Goal: Use online tool/utility: Utilize a website feature to perform a specific function

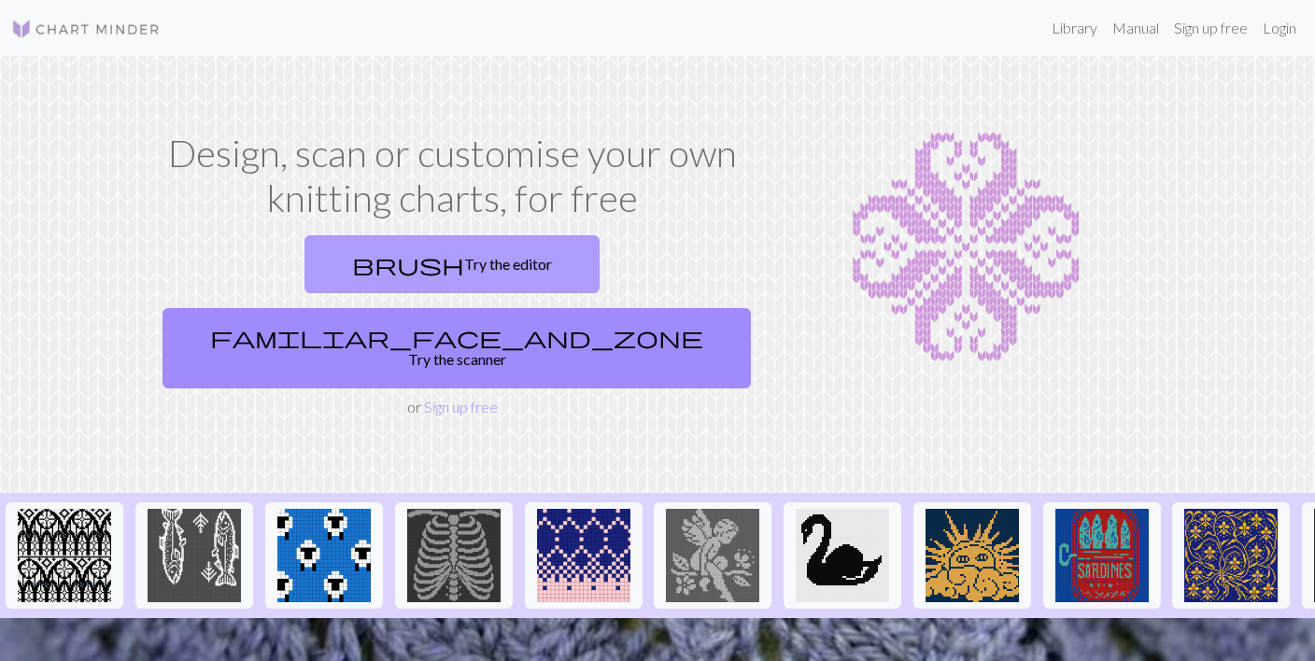
click at [305, 283] on link "brush Try the editor" at bounding box center [452, 264] width 295 height 58
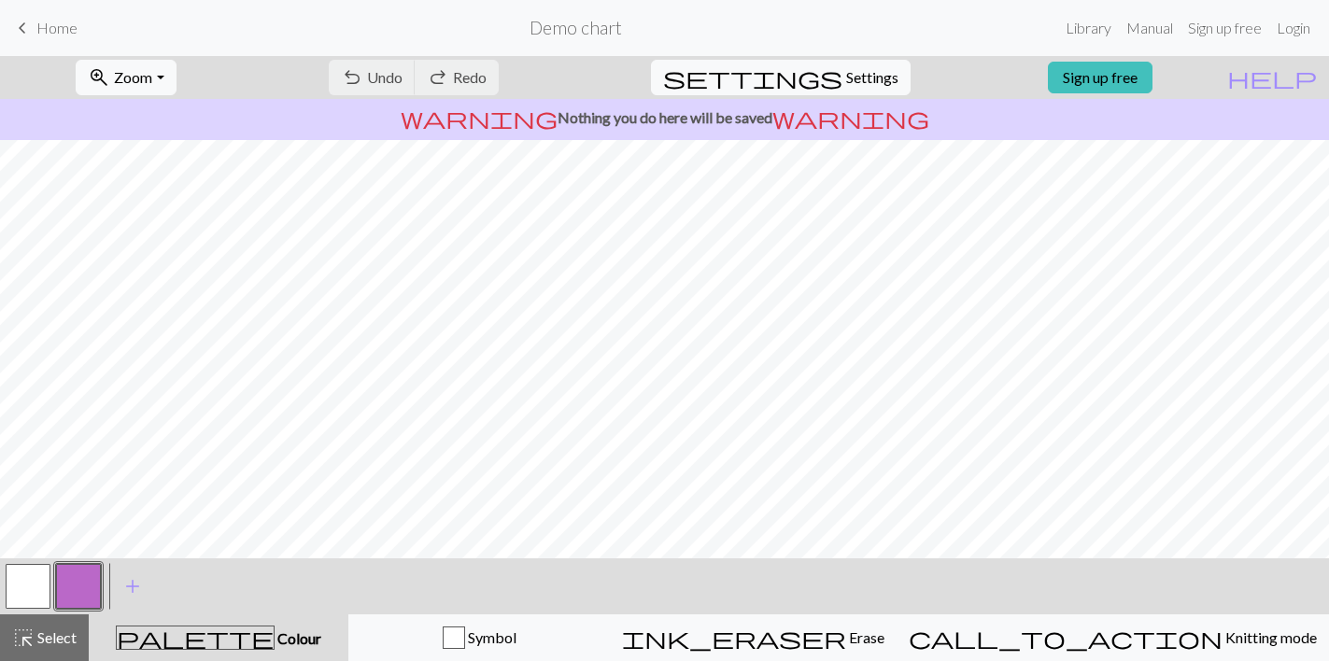
click at [32, 29] on span "keyboard_arrow_left" at bounding box center [22, 28] width 22 height 26
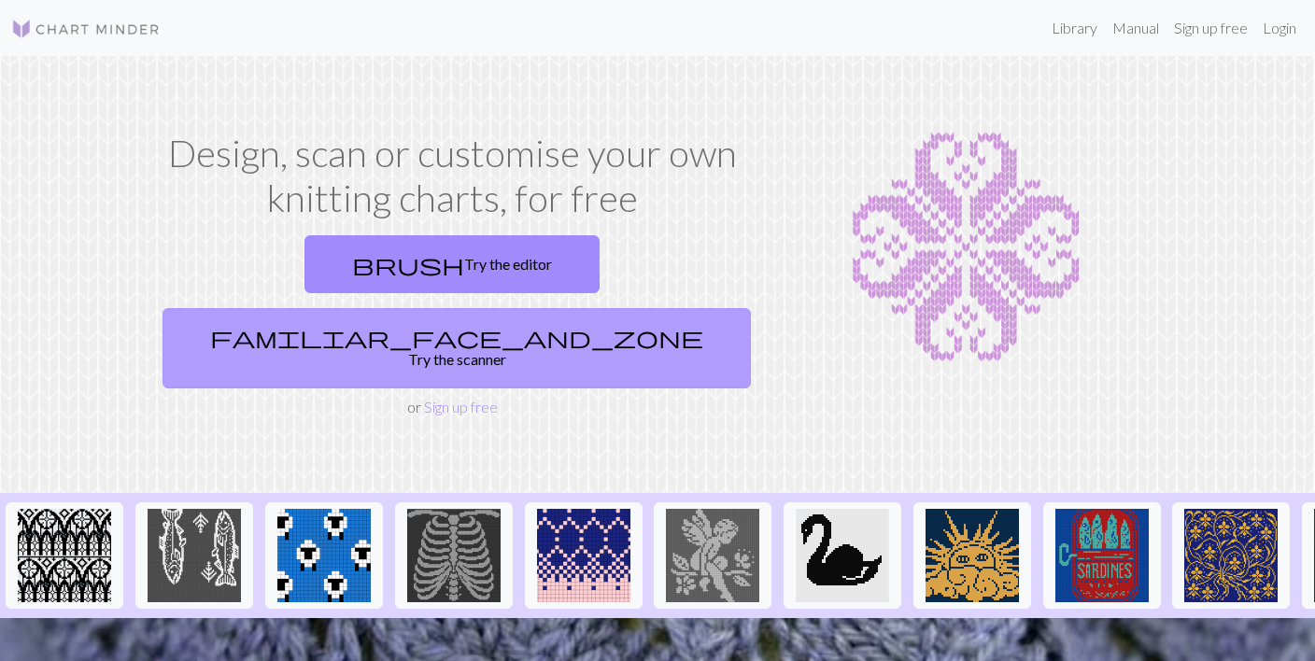
click at [622, 308] on link "familiar_face_and_zone Try the scanner" at bounding box center [457, 348] width 589 height 80
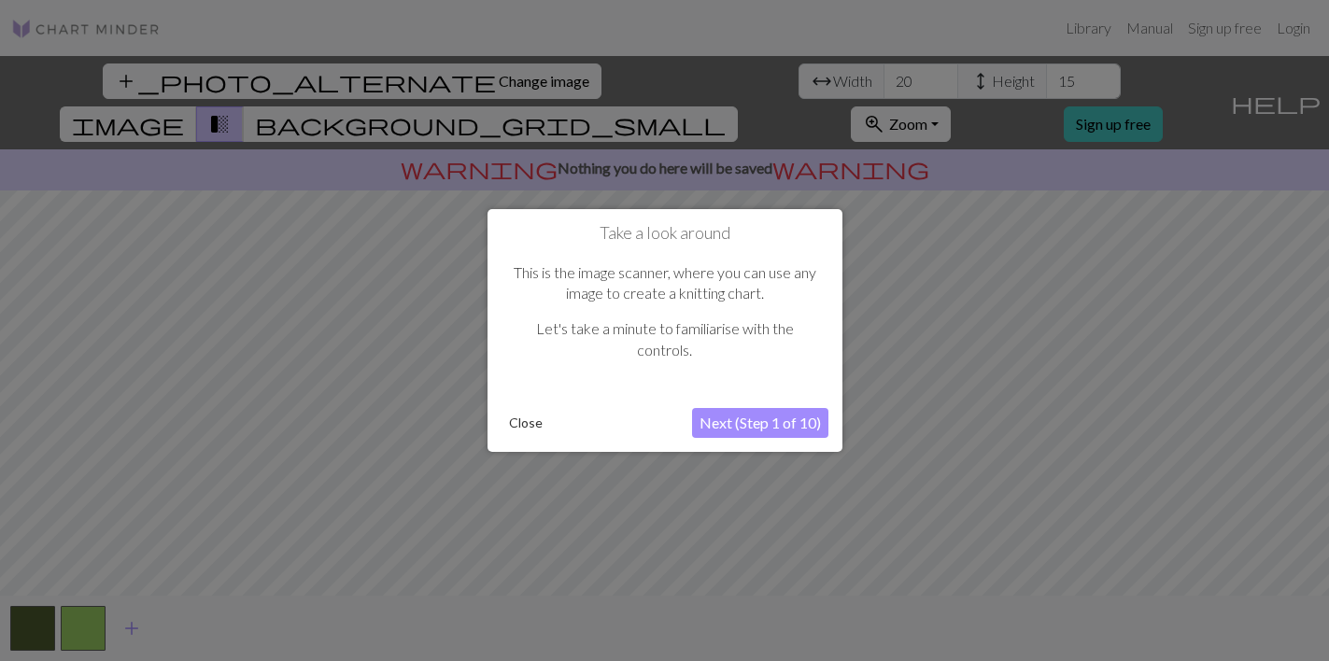
click at [769, 423] on button "Next (Step 1 of 10)" at bounding box center [760, 423] width 136 height 30
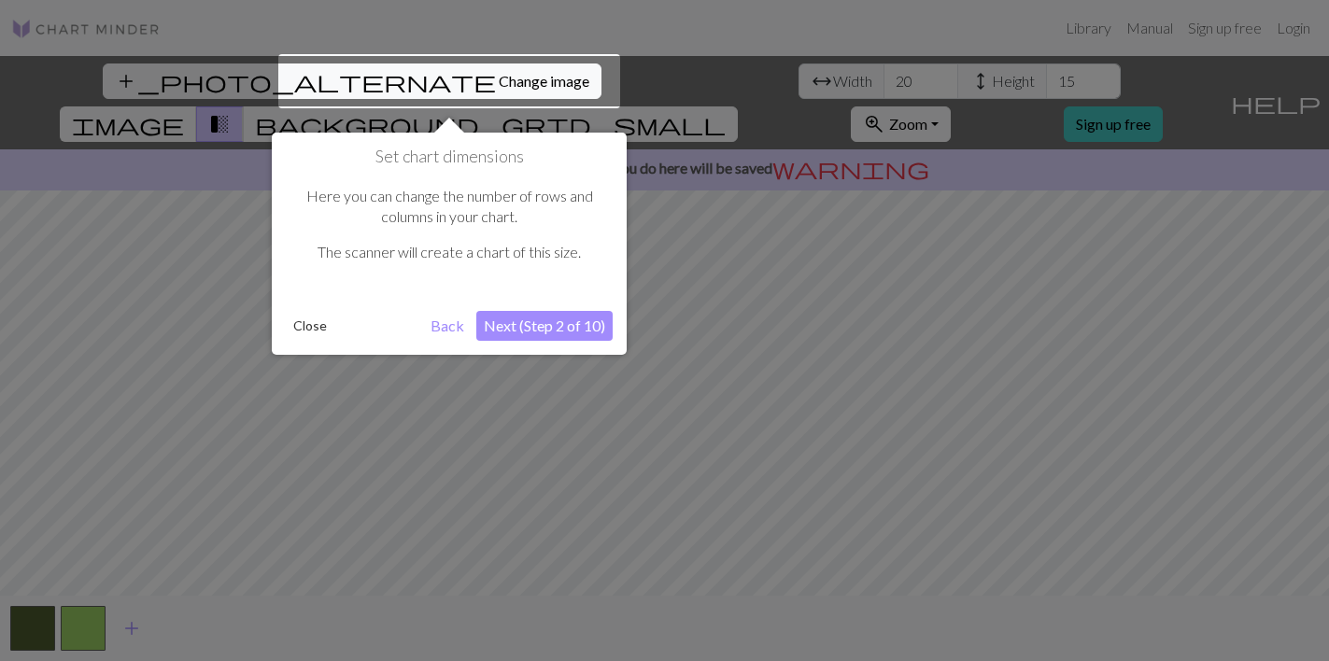
click at [538, 326] on button "Next (Step 2 of 10)" at bounding box center [544, 326] width 136 height 30
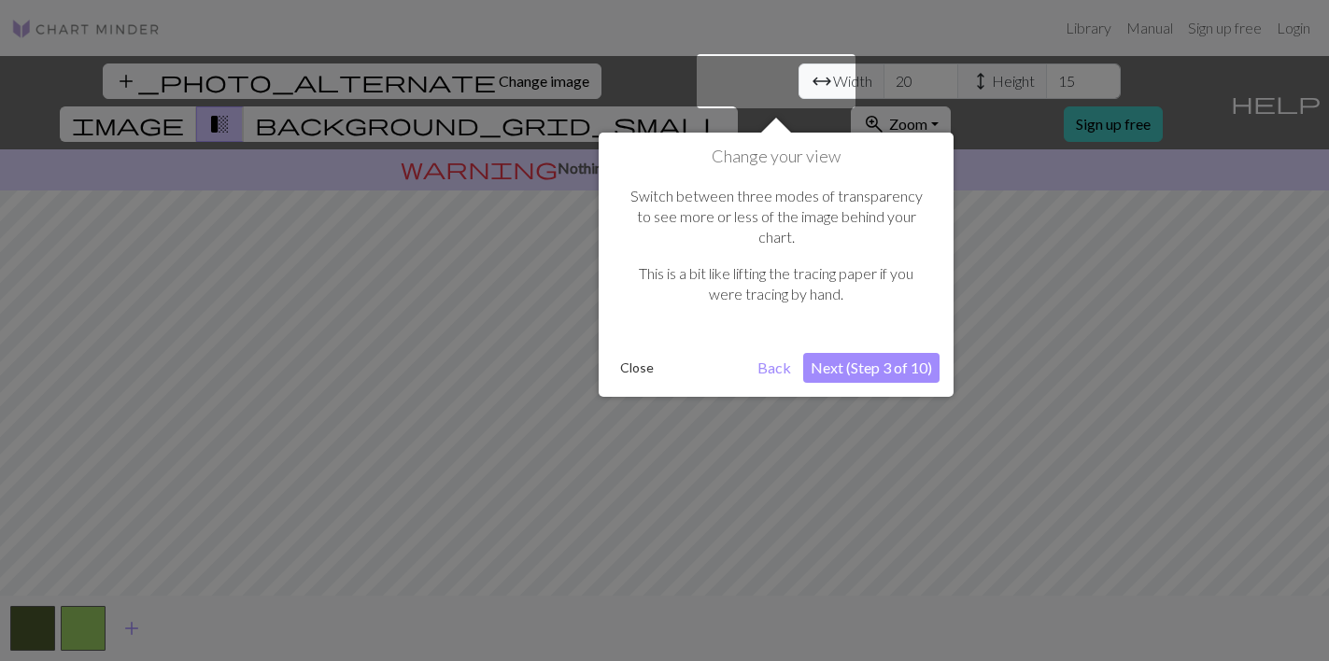
click at [874, 353] on button "Next (Step 3 of 10)" at bounding box center [871, 368] width 136 height 30
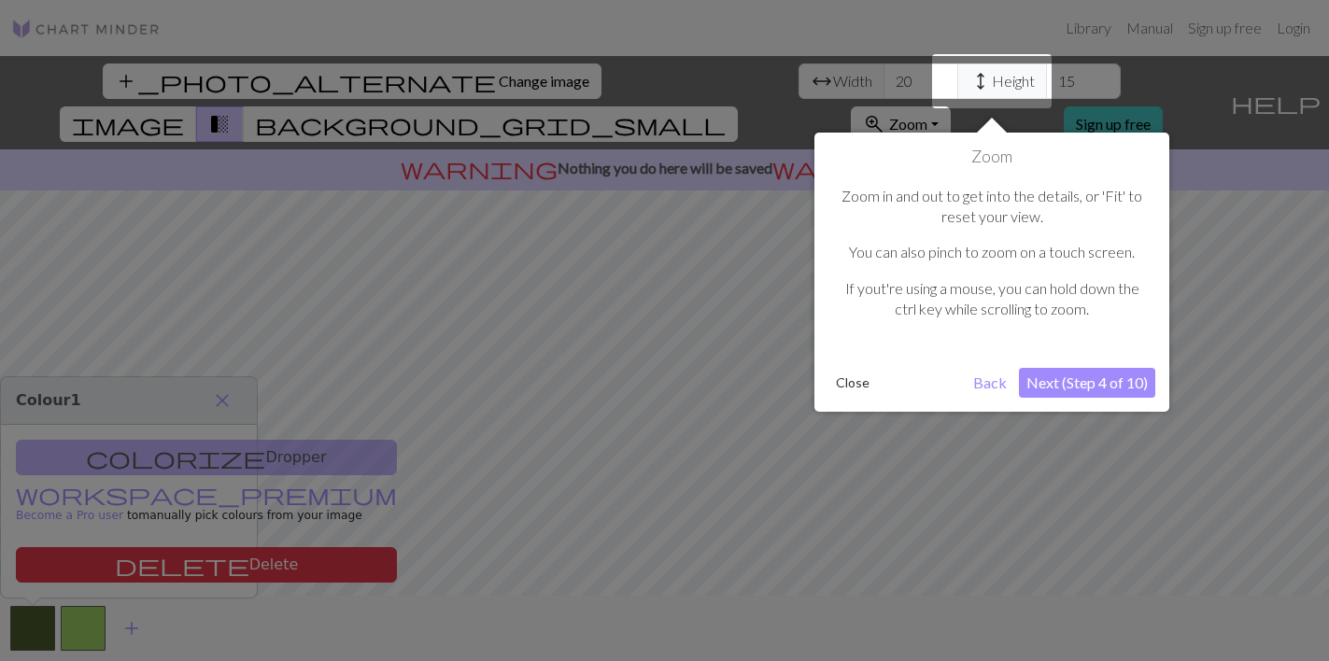
click at [1102, 389] on button "Next (Step 4 of 10)" at bounding box center [1087, 383] width 136 height 30
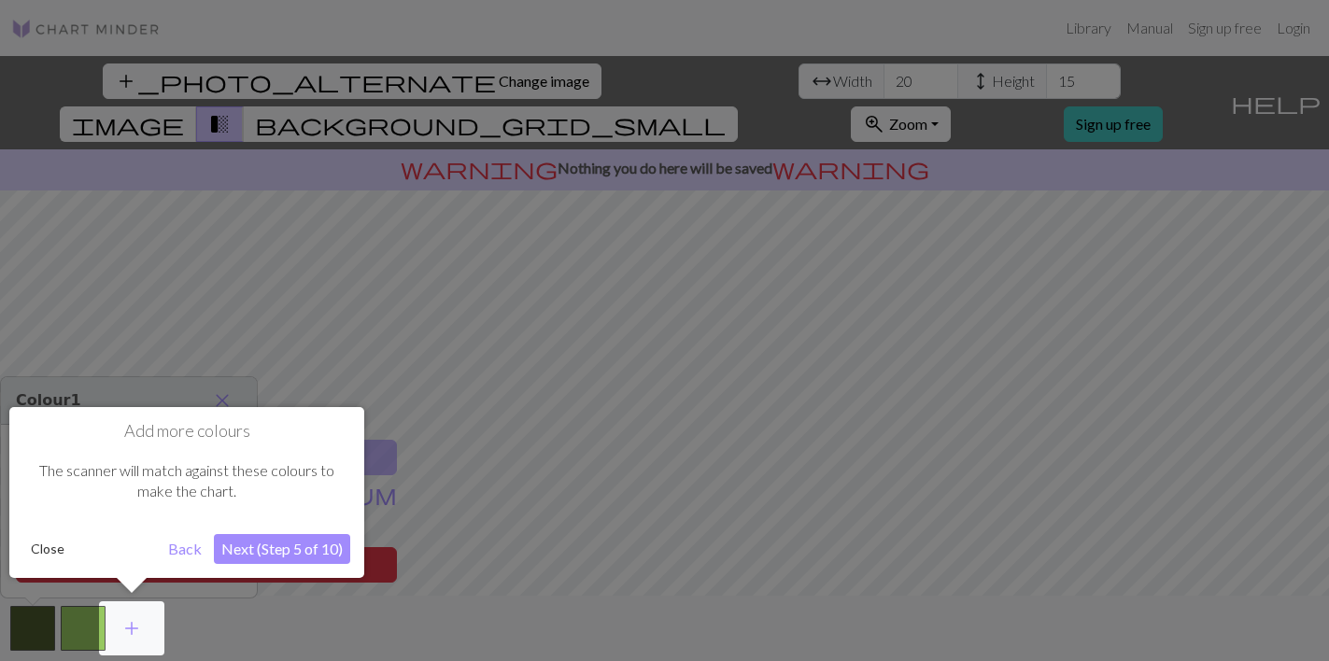
click at [277, 547] on button "Next (Step 5 of 10)" at bounding box center [282, 549] width 136 height 30
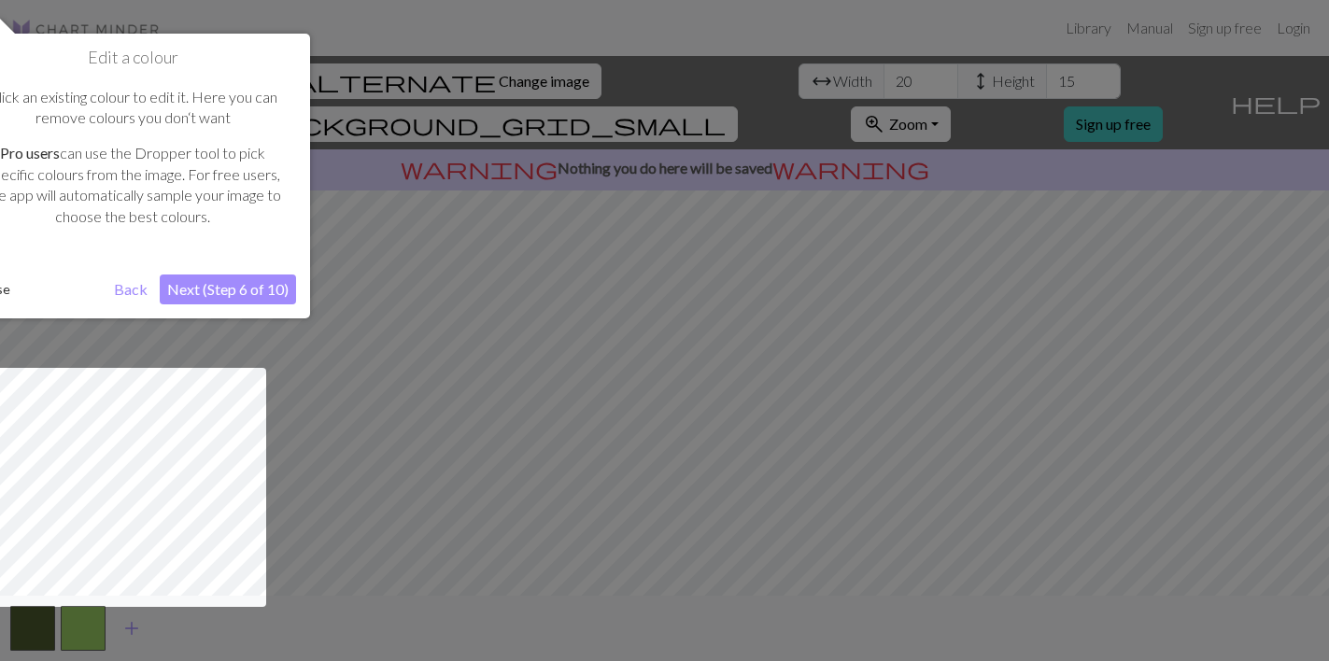
click at [238, 279] on button "Next (Step 6 of 10)" at bounding box center [228, 290] width 136 height 30
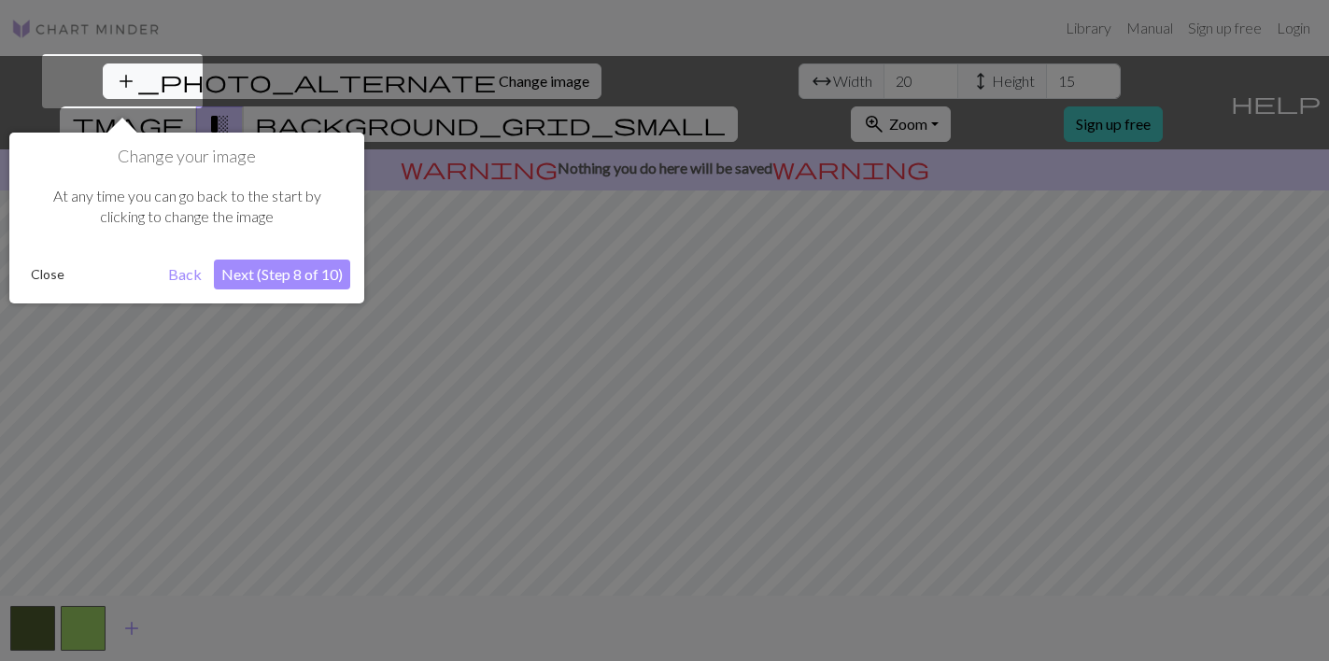
click at [270, 274] on button "Next (Step 8 of 10)" at bounding box center [282, 275] width 136 height 30
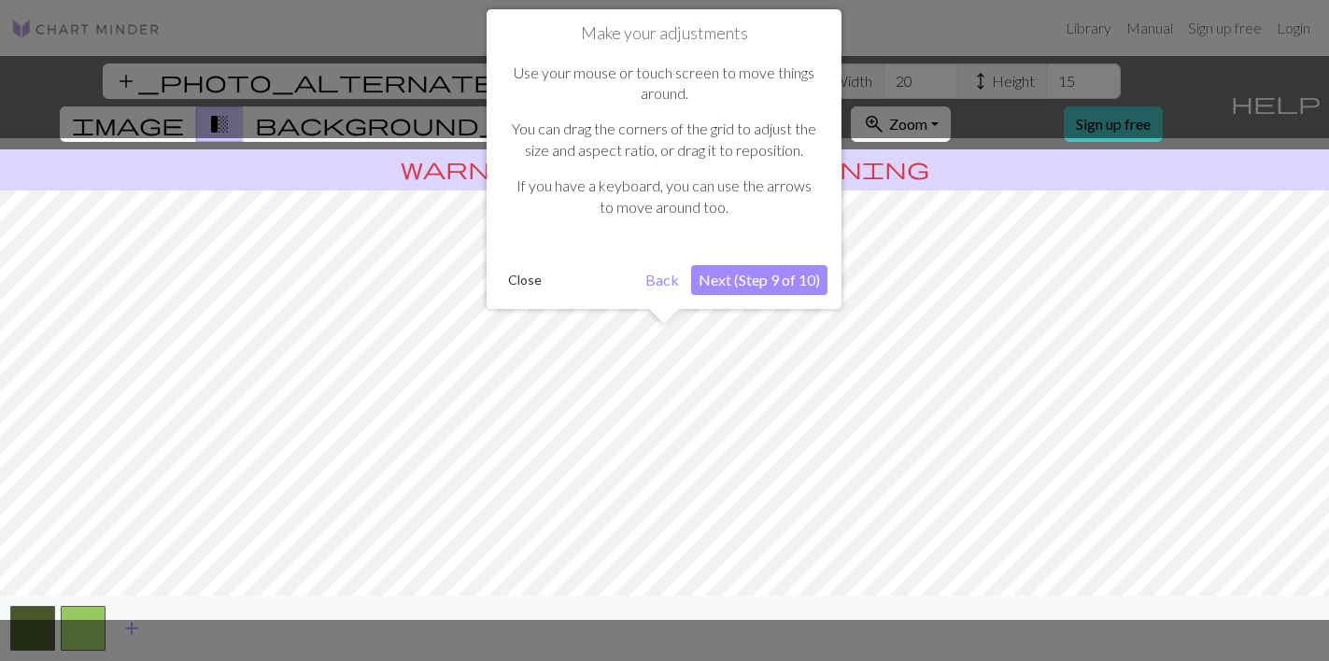
click at [770, 277] on button "Next (Step 9 of 10)" at bounding box center [759, 280] width 136 height 30
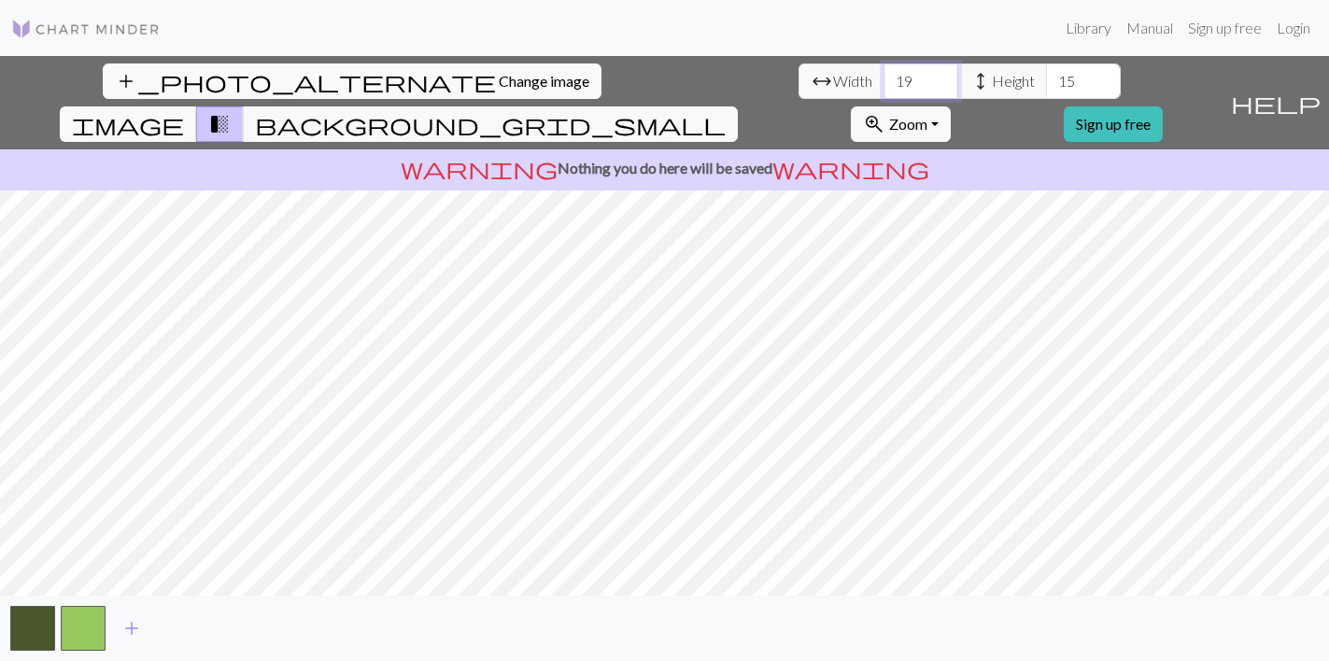
click at [884, 87] on input "19" at bounding box center [921, 82] width 75 height 36
click at [884, 87] on input "18" at bounding box center [921, 82] width 75 height 36
click at [884, 77] on input "19" at bounding box center [921, 82] width 75 height 36
click at [884, 77] on input "20" at bounding box center [921, 82] width 75 height 36
click at [884, 77] on input "21" at bounding box center [921, 82] width 75 height 36
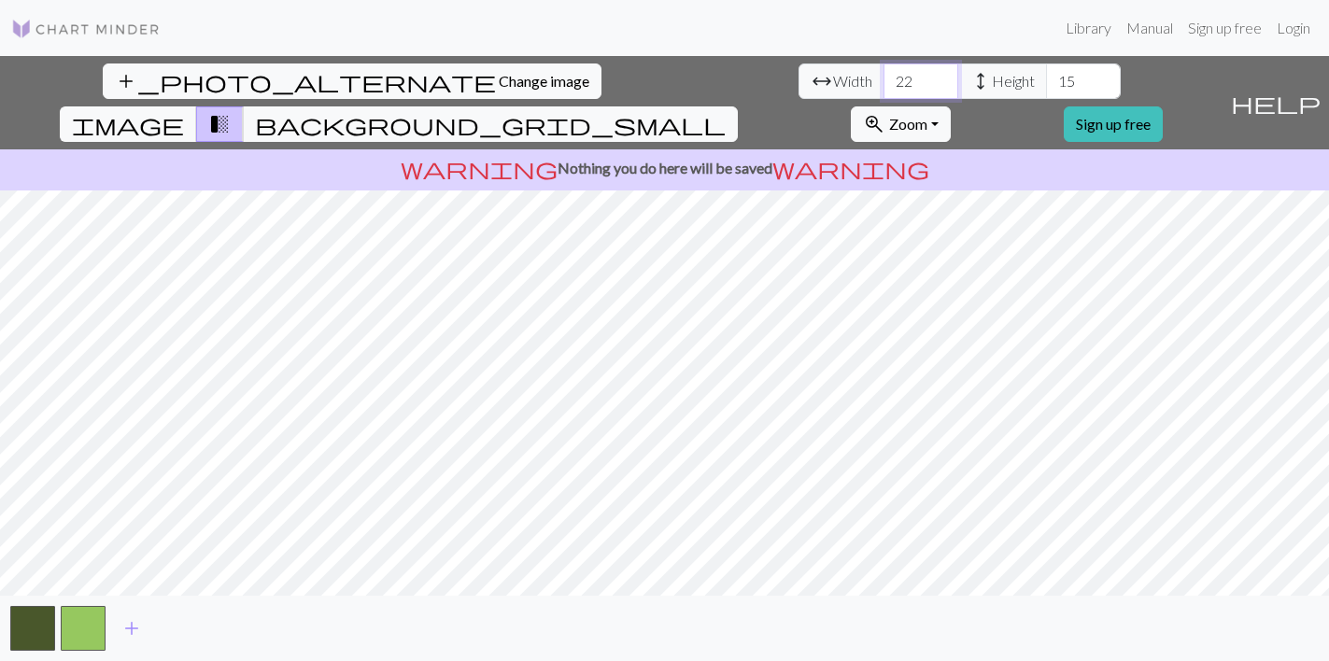
click at [884, 77] on input "22" at bounding box center [921, 82] width 75 height 36
click at [884, 77] on input "23" at bounding box center [921, 82] width 75 height 36
click at [884, 77] on input "24" at bounding box center [921, 82] width 75 height 36
click at [884, 77] on input "25" at bounding box center [921, 82] width 75 height 36
click at [884, 77] on input "26" at bounding box center [921, 82] width 75 height 36
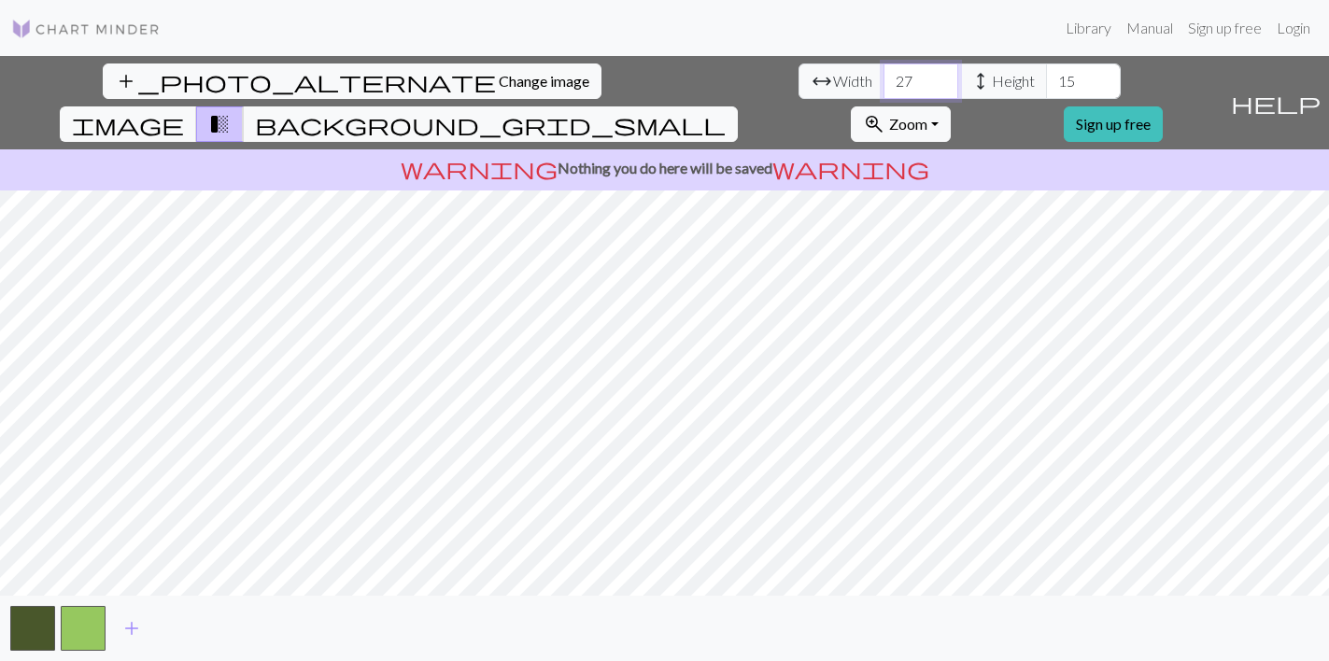
click at [884, 77] on input "27" at bounding box center [921, 82] width 75 height 36
click at [884, 77] on input "28" at bounding box center [921, 82] width 75 height 36
click at [884, 77] on input "29" at bounding box center [921, 82] width 75 height 36
click at [884, 77] on input "30" at bounding box center [921, 82] width 75 height 36
click at [884, 77] on input "31" at bounding box center [921, 82] width 75 height 36
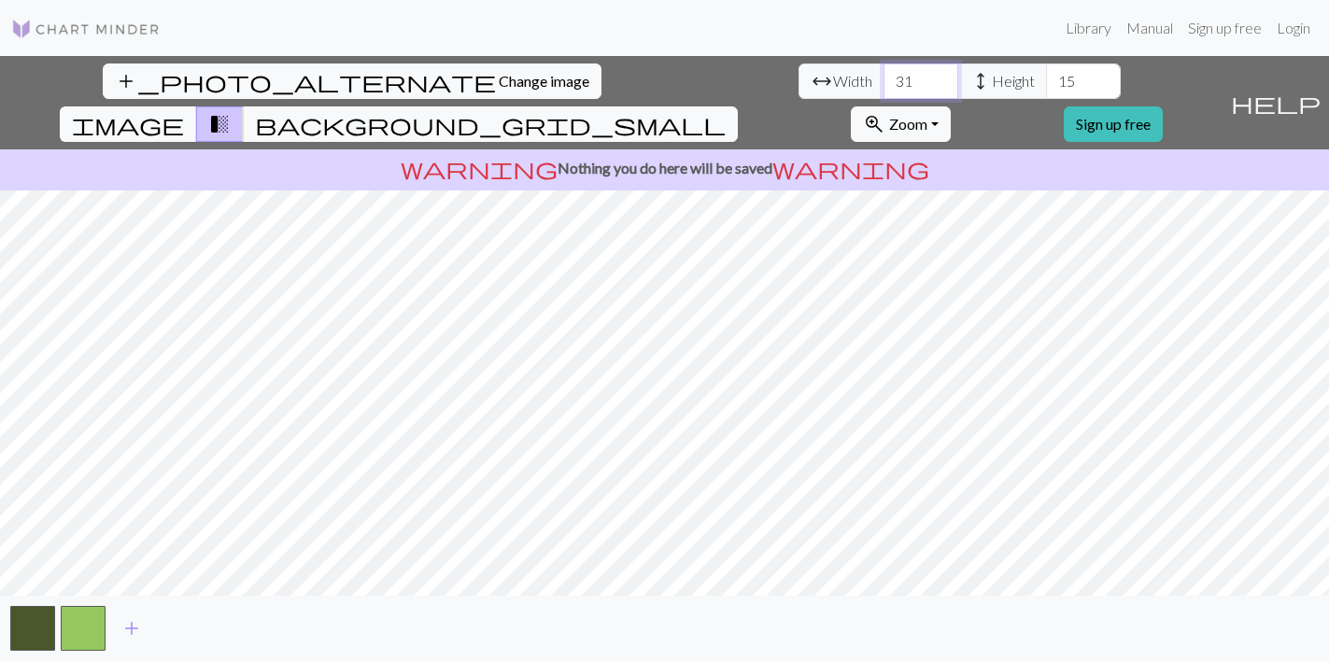
type input "32"
click at [884, 77] on input "32" at bounding box center [921, 82] width 75 height 36
click at [1046, 88] on input "14" at bounding box center [1083, 82] width 75 height 36
click at [1046, 88] on input "13" at bounding box center [1083, 82] width 75 height 36
click at [1046, 88] on input "12" at bounding box center [1083, 82] width 75 height 36
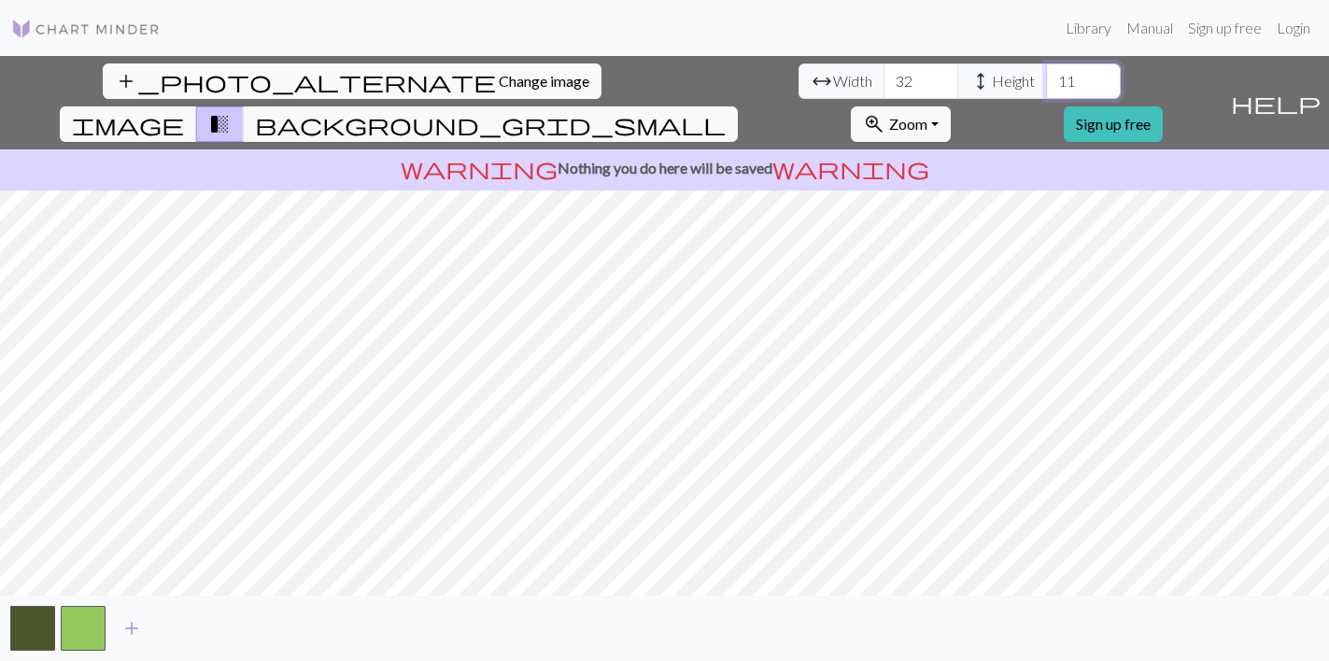
click at [1046, 88] on input "11" at bounding box center [1083, 82] width 75 height 36
click at [1046, 88] on input "10" at bounding box center [1083, 82] width 75 height 36
click at [1046, 75] on input "11" at bounding box center [1083, 82] width 75 height 36
click at [1046, 75] on input "12" at bounding box center [1083, 82] width 75 height 36
click at [1046, 75] on input "13" at bounding box center [1083, 82] width 75 height 36
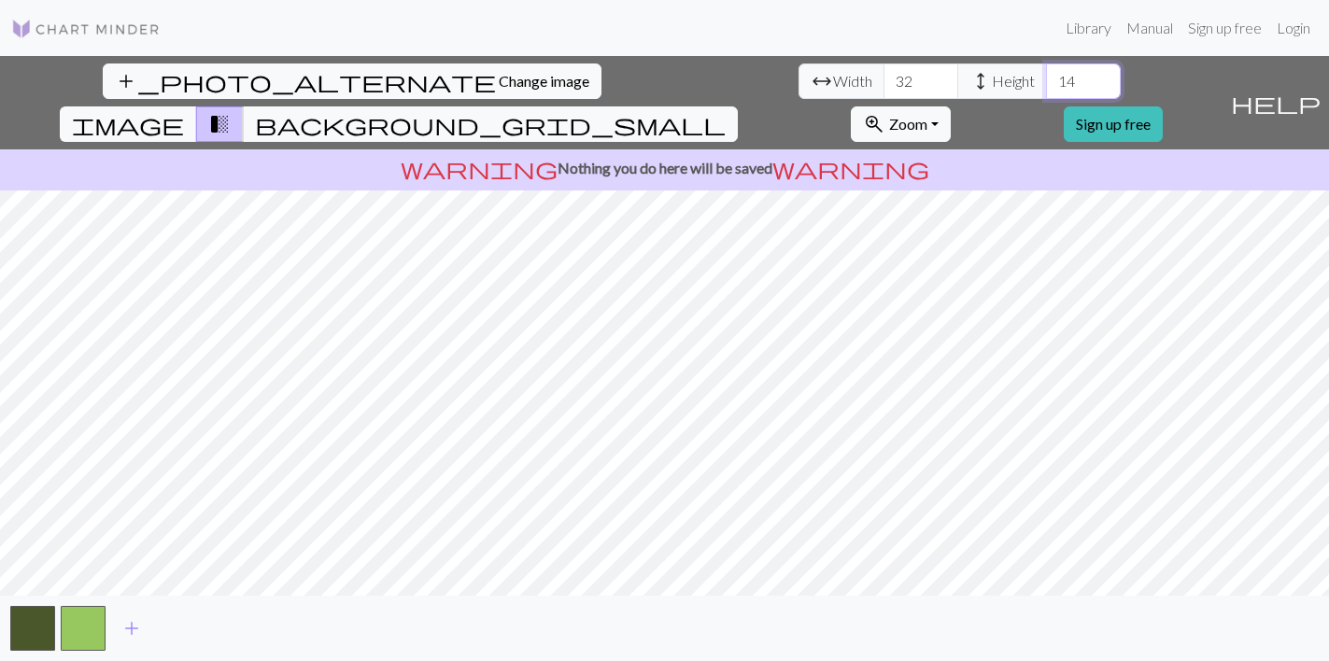
click at [1046, 75] on input "14" at bounding box center [1083, 82] width 75 height 36
click at [1046, 75] on input "15" at bounding box center [1083, 82] width 75 height 36
click at [1046, 75] on input "16" at bounding box center [1083, 82] width 75 height 36
click at [1046, 75] on input "17" at bounding box center [1083, 82] width 75 height 36
click at [1046, 75] on input "18" at bounding box center [1083, 82] width 75 height 36
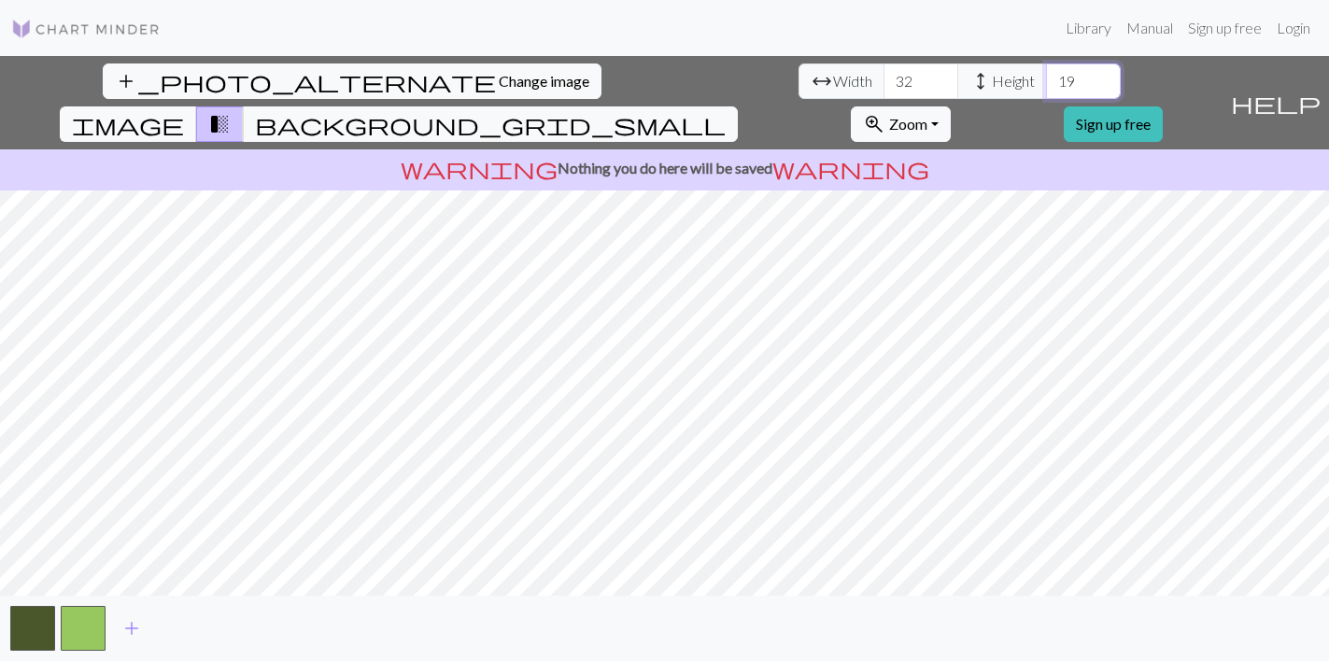
click at [1046, 75] on input "19" at bounding box center [1083, 82] width 75 height 36
click at [1046, 75] on input "20" at bounding box center [1083, 82] width 75 height 36
click at [1046, 75] on input "21" at bounding box center [1083, 82] width 75 height 36
click at [1046, 75] on input "22" at bounding box center [1083, 82] width 75 height 36
click at [1046, 75] on input "23" at bounding box center [1083, 82] width 75 height 36
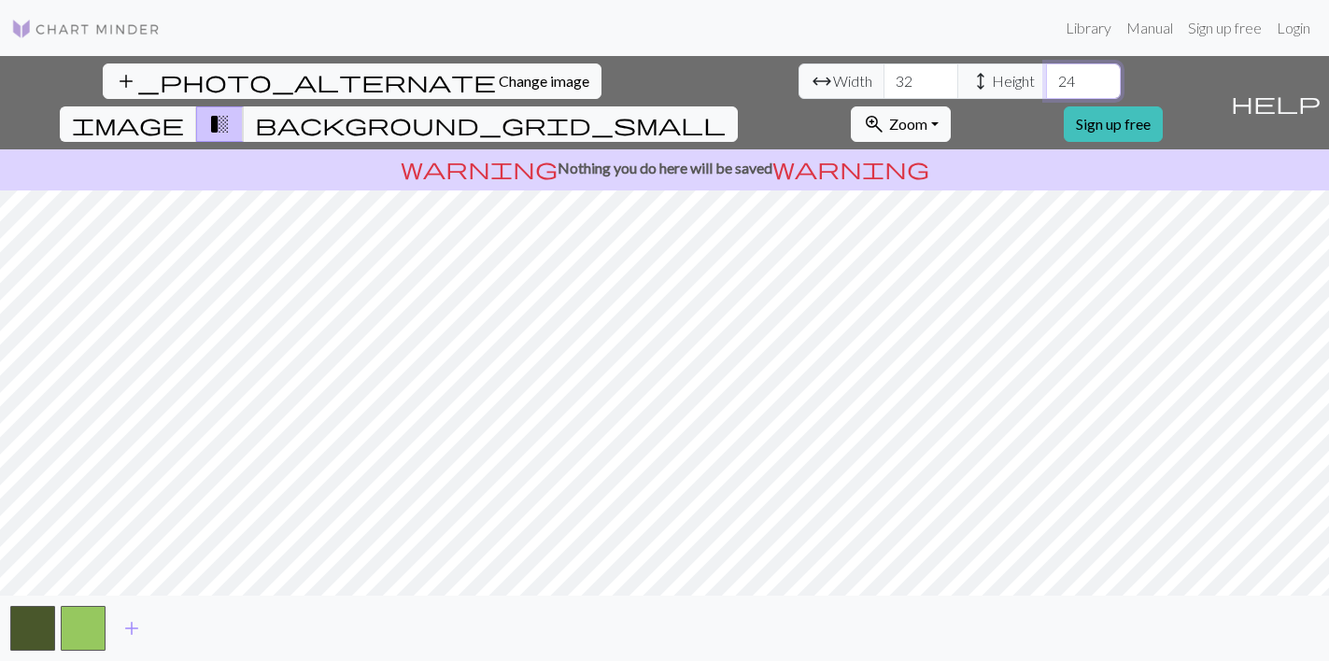
click at [1046, 75] on input "24" at bounding box center [1083, 82] width 75 height 36
click at [1046, 75] on input "25" at bounding box center [1083, 82] width 75 height 36
click at [1046, 75] on input "26" at bounding box center [1083, 82] width 75 height 36
click at [1046, 75] on input "27" at bounding box center [1083, 82] width 75 height 36
click at [1046, 75] on input "28" at bounding box center [1083, 82] width 75 height 36
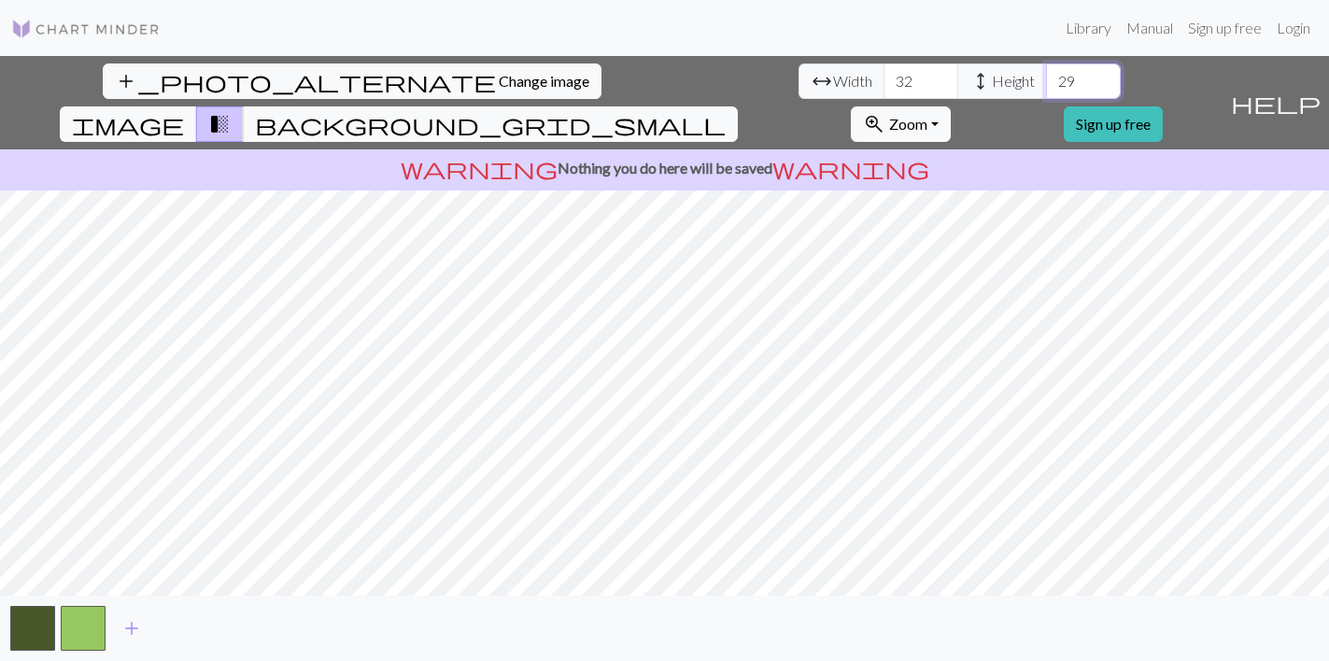
click at [1046, 75] on input "29" at bounding box center [1083, 82] width 75 height 36
click at [1046, 75] on input "30" at bounding box center [1083, 82] width 75 height 36
click at [1046, 75] on input "31" at bounding box center [1083, 82] width 75 height 36
click at [1046, 75] on input "32" at bounding box center [1083, 82] width 75 height 36
click at [1046, 75] on input "33" at bounding box center [1083, 82] width 75 height 36
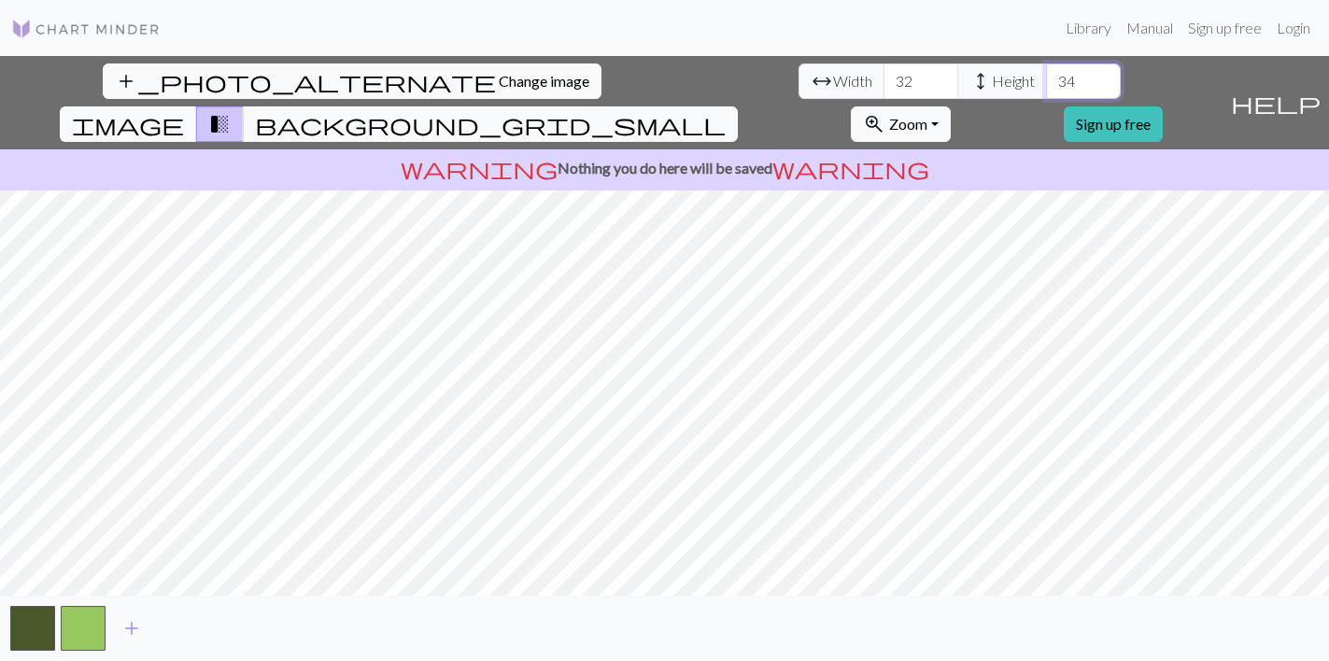
click at [1046, 75] on input "34" at bounding box center [1083, 82] width 75 height 36
click at [1046, 75] on input "35" at bounding box center [1083, 82] width 75 height 36
click at [1046, 75] on input "36" at bounding box center [1083, 82] width 75 height 36
click at [1046, 75] on input "37" at bounding box center [1083, 82] width 75 height 36
click at [1046, 75] on input "38" at bounding box center [1083, 82] width 75 height 36
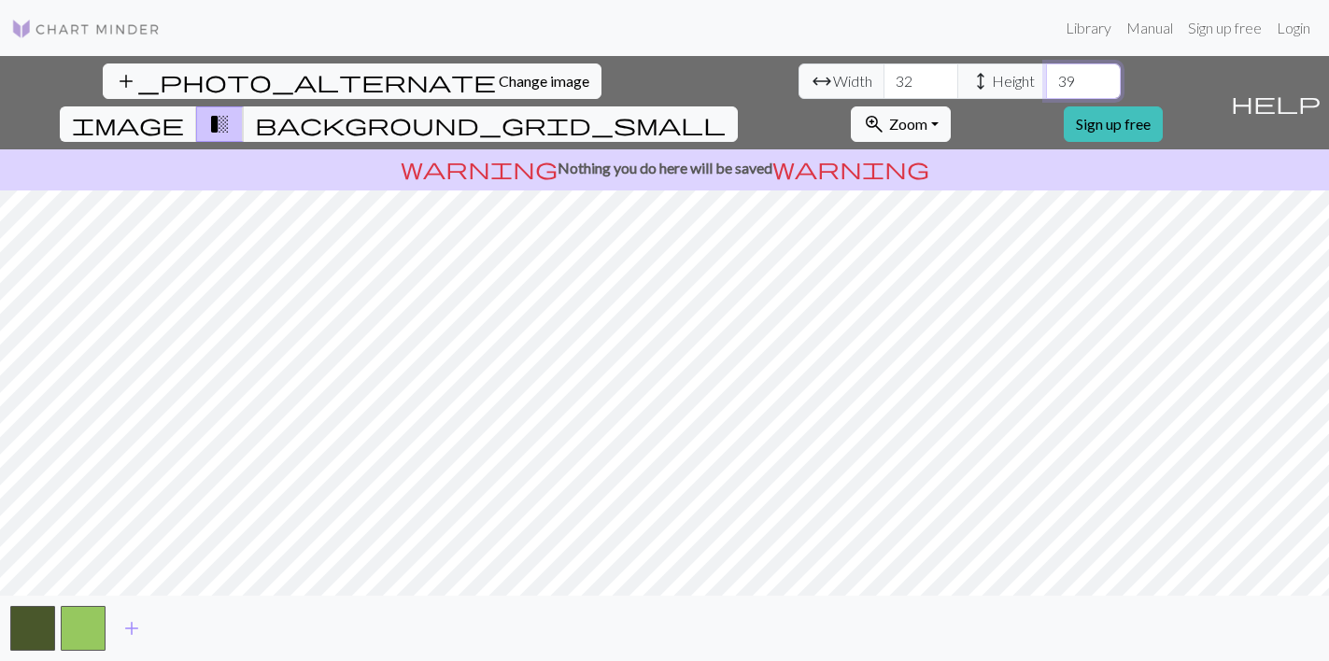
click at [1046, 75] on input "39" at bounding box center [1083, 82] width 75 height 36
click at [1046, 75] on input "40" at bounding box center [1083, 82] width 75 height 36
type input "41"
click at [1046, 75] on input "41" at bounding box center [1083, 82] width 75 height 36
drag, startPoint x: 411, startPoint y: 83, endPoint x: 374, endPoint y: 83, distance: 37.4
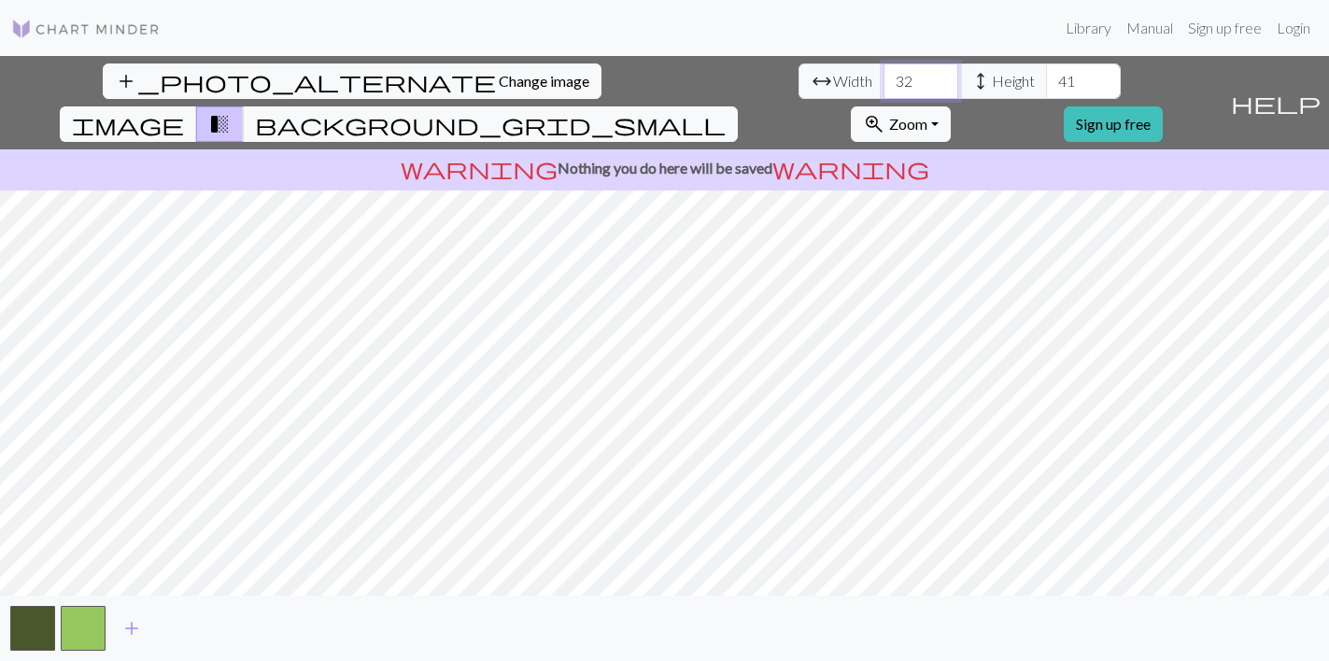
click at [884, 83] on input "32" at bounding box center [921, 82] width 75 height 36
type input "45"
click at [1046, 76] on input "41" at bounding box center [1083, 82] width 75 height 36
drag, startPoint x: 572, startPoint y: 79, endPoint x: 545, endPoint y: 79, distance: 27.1
click at [1046, 79] on input "45" at bounding box center [1083, 82] width 75 height 36
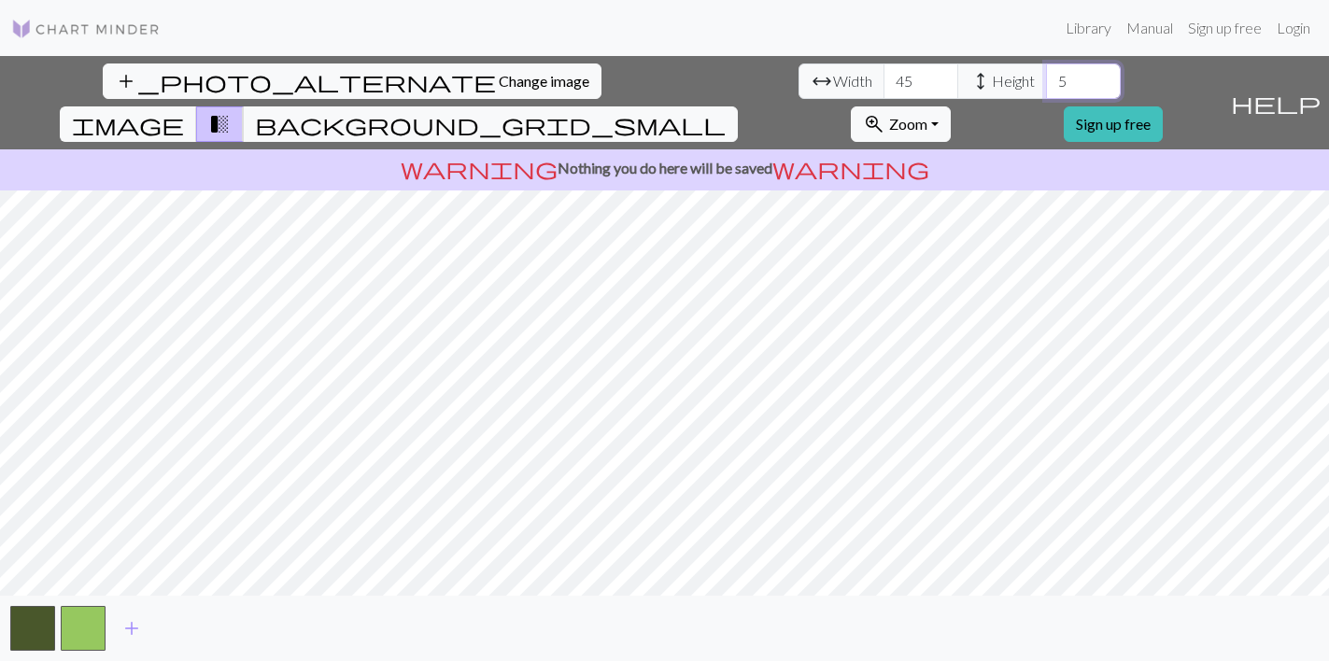
type input "50"
type input "5"
type input "45"
click at [884, 84] on input "45" at bounding box center [921, 82] width 75 height 36
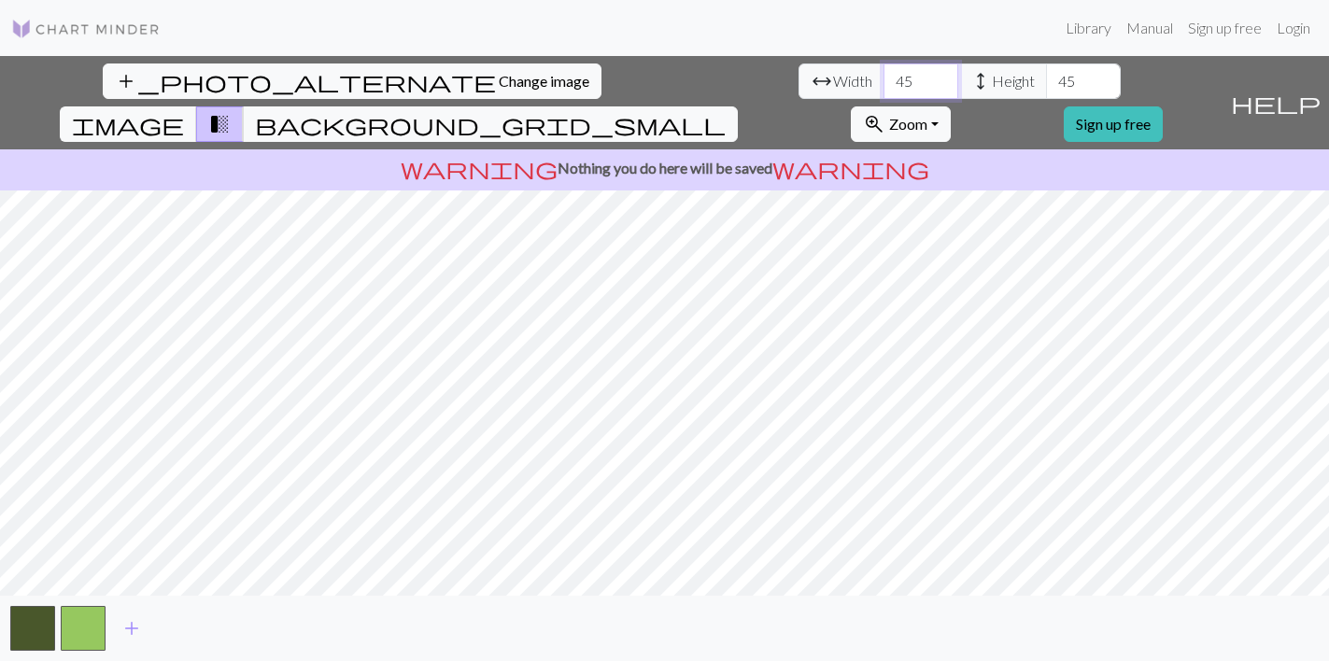
type input "4"
type input "55"
click at [1046, 85] on input "45" at bounding box center [1083, 82] width 75 height 36
type input "4"
type input "55"
